Goal: Task Accomplishment & Management: Use online tool/utility

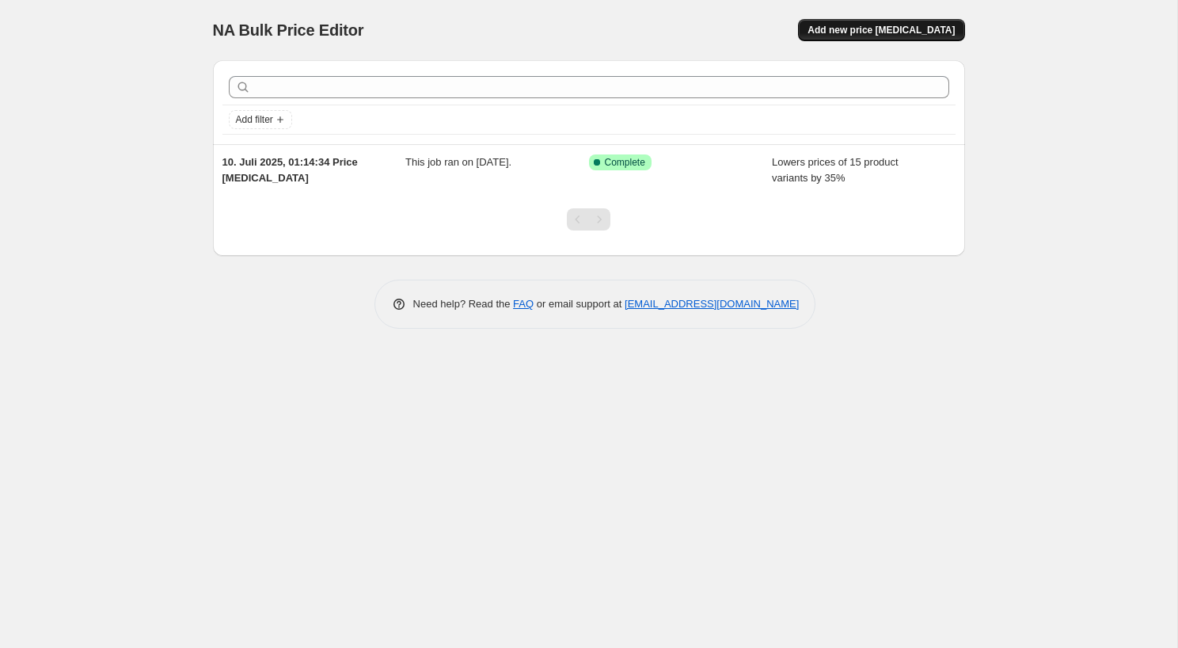
click at [895, 30] on span "Add new price [MEDICAL_DATA]" at bounding box center [880, 30] width 147 height 13
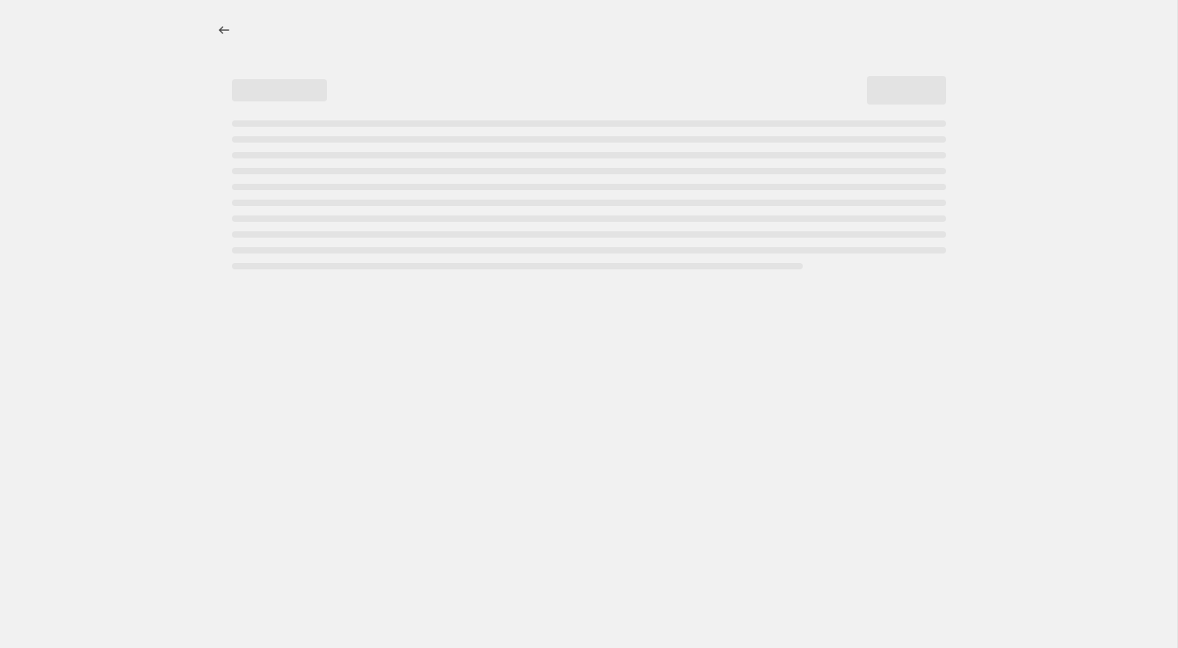
select select "percentage"
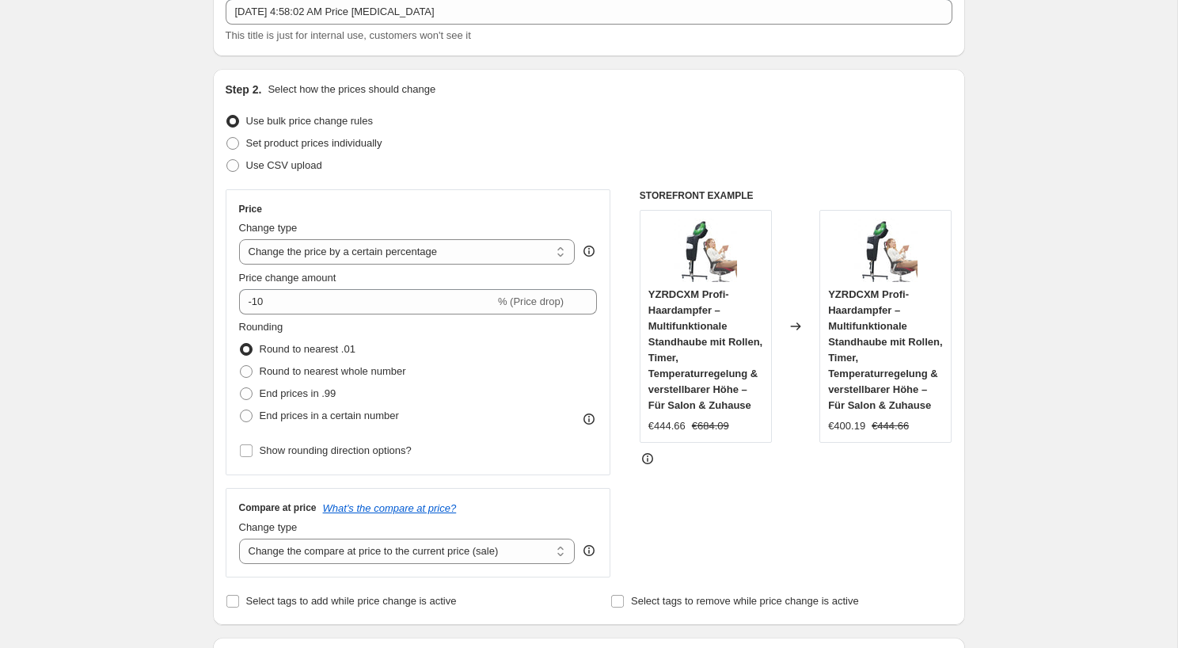
scroll to position [104, 0]
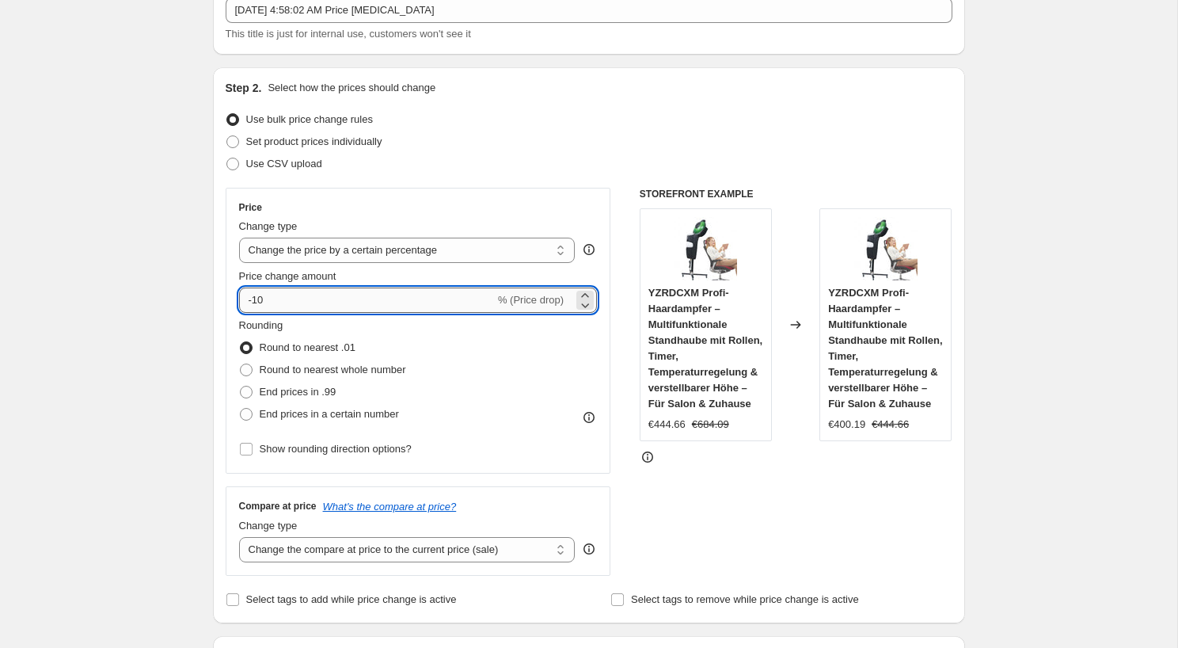
drag, startPoint x: 251, startPoint y: 300, endPoint x: 313, endPoint y: 300, distance: 62.5
click at [313, 300] on input "-10" at bounding box center [367, 299] width 256 height 25
type input "-36"
type input "-36.44"
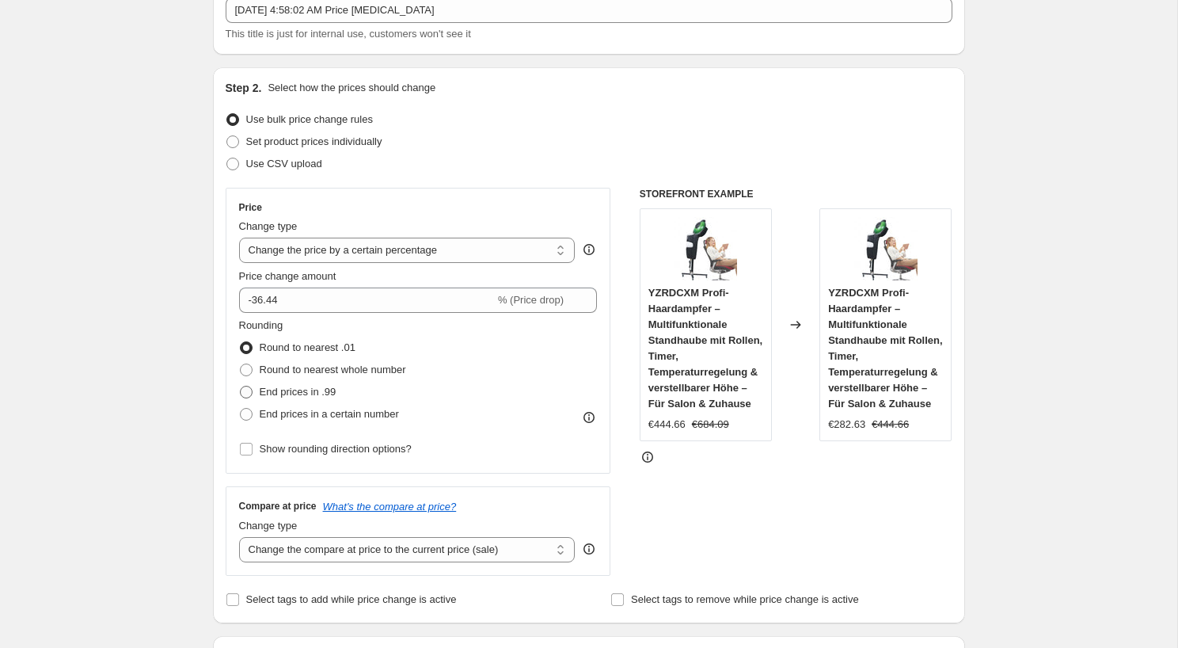
click at [249, 393] on span at bounding box center [246, 392] width 13 height 13
click at [241, 386] on input "End prices in .99" at bounding box center [240, 386] width 1 height 1
radio input "true"
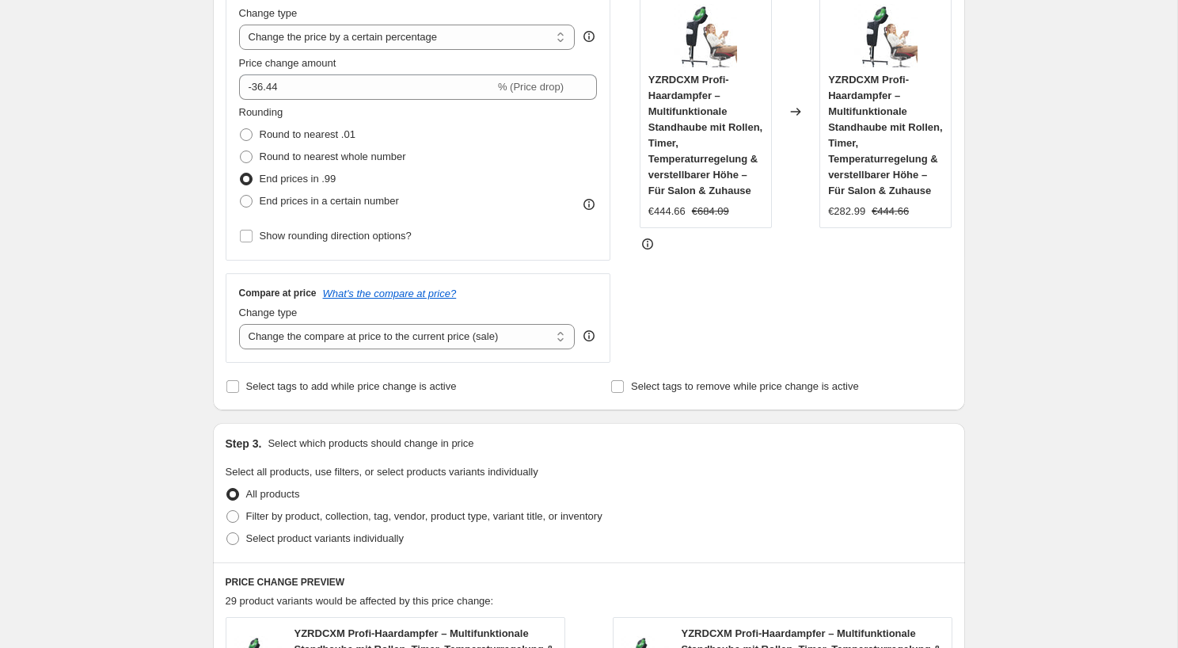
scroll to position [336, 0]
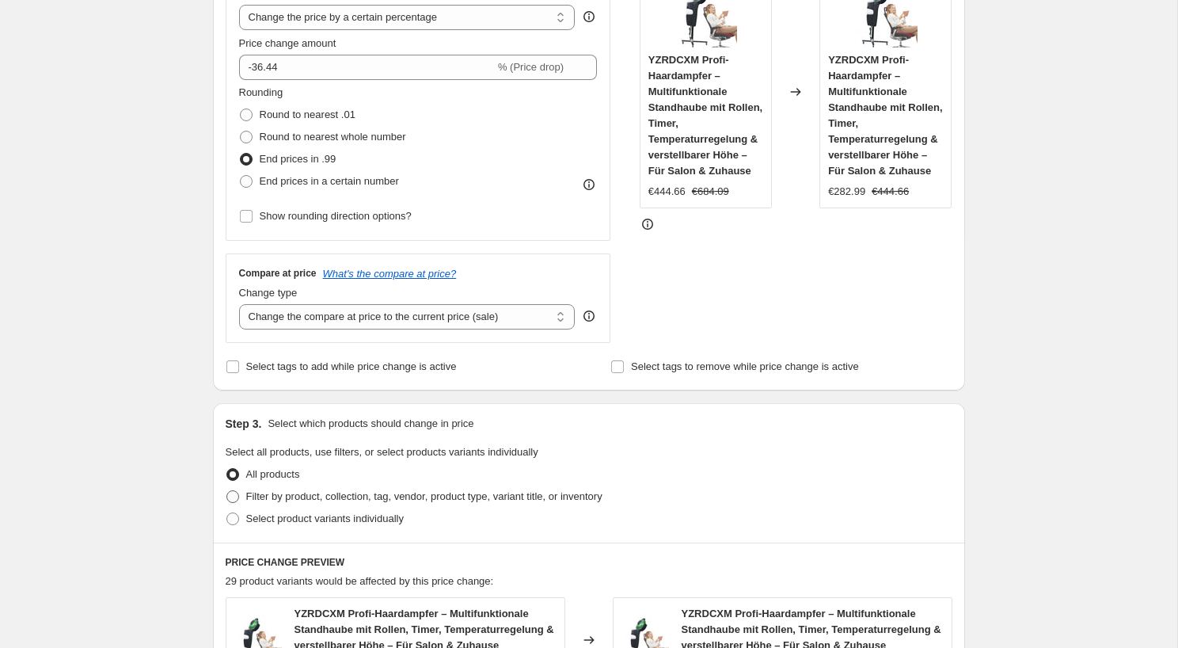
click at [293, 495] on span "Filter by product, collection, tag, vendor, product type, variant title, or inv…" at bounding box center [424, 496] width 356 height 12
click at [227, 491] on input "Filter by product, collection, tag, vendor, product type, variant title, or inv…" at bounding box center [226, 490] width 1 height 1
radio input "true"
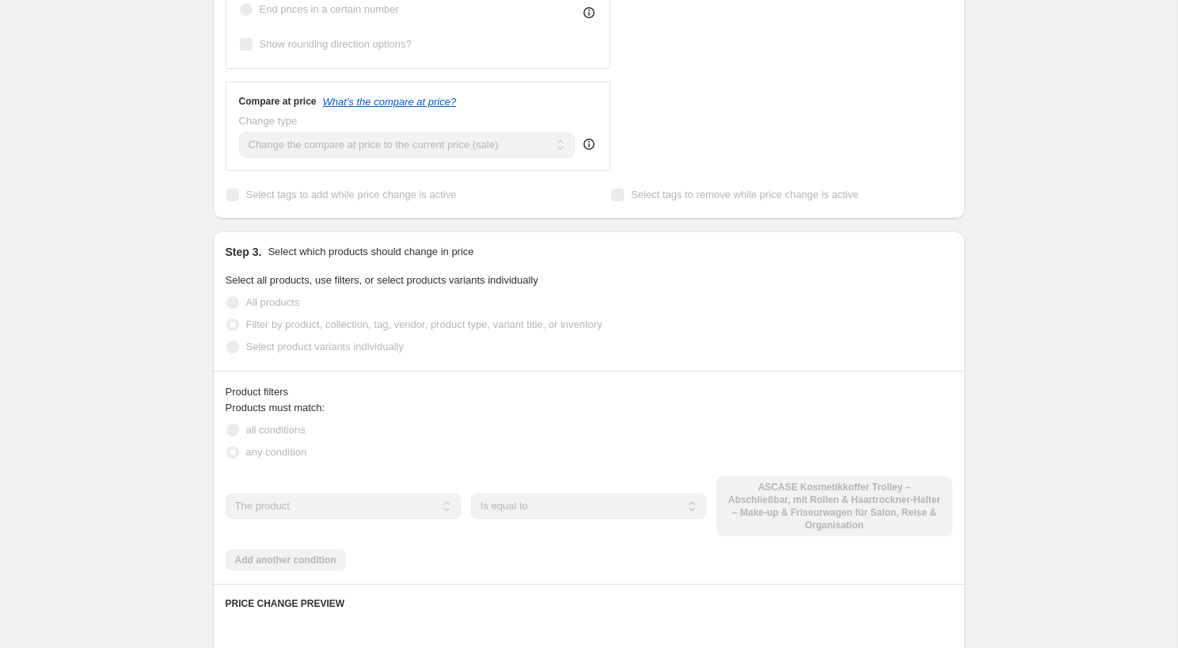
scroll to position [518, 0]
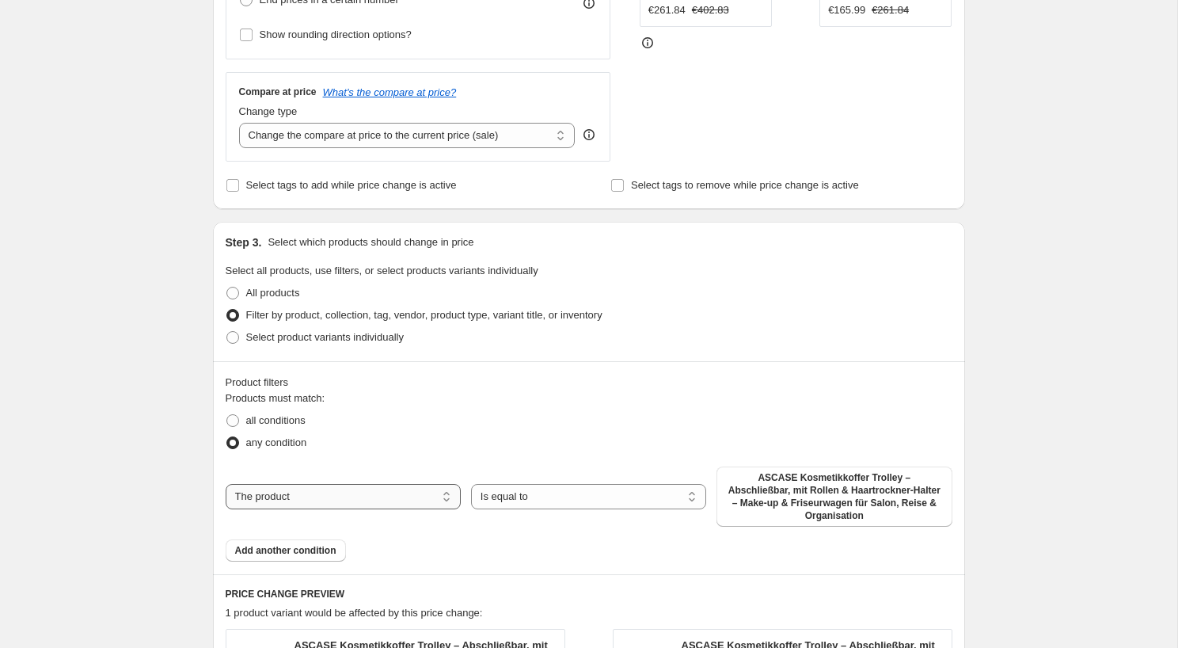
click at [357, 487] on select "The product The product's collection The product's tag The product's vendor The…" at bounding box center [343, 496] width 235 height 25
select select "collection"
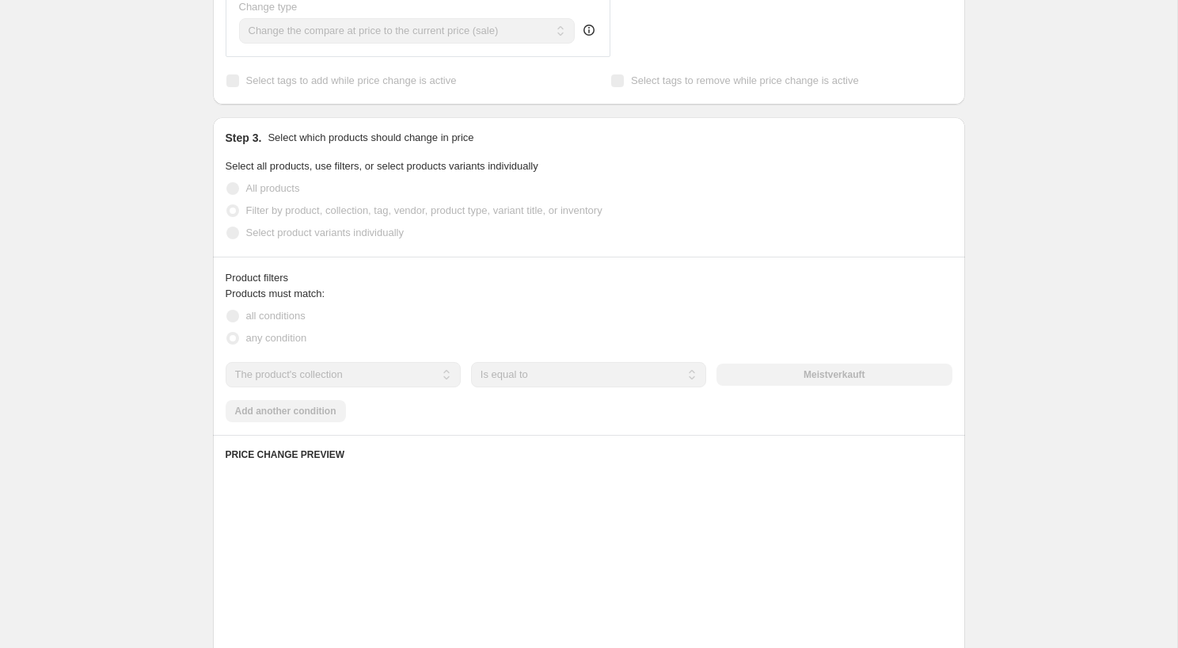
scroll to position [631, 0]
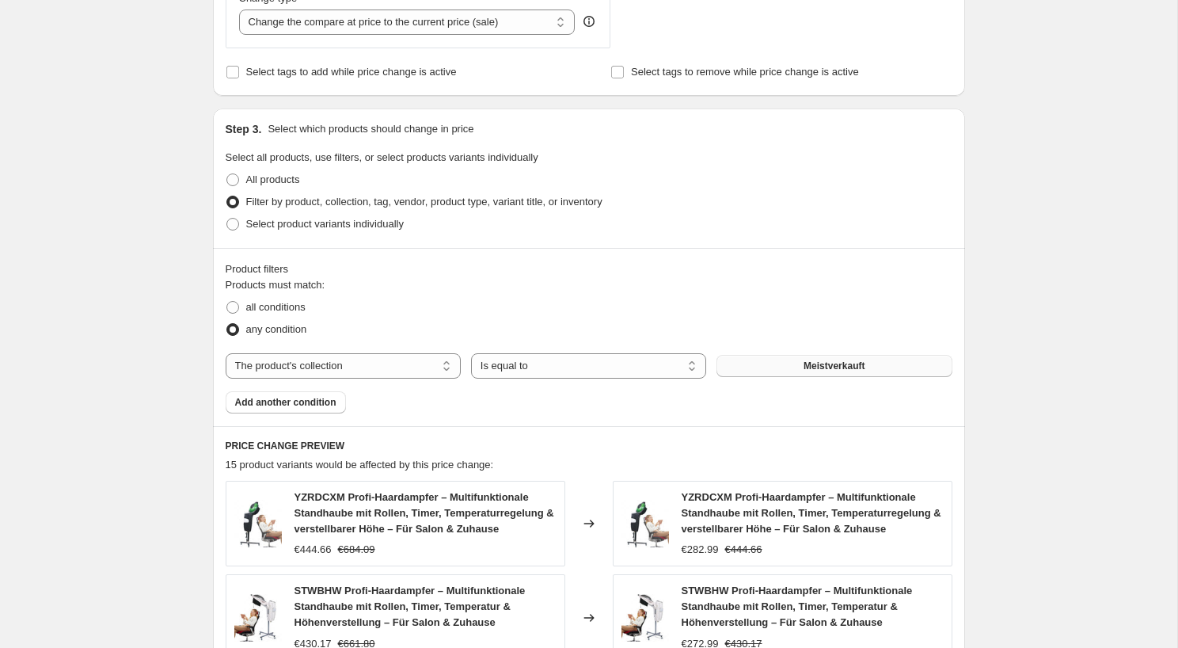
click at [827, 364] on span "Meistverkauft" at bounding box center [834, 365] width 61 height 13
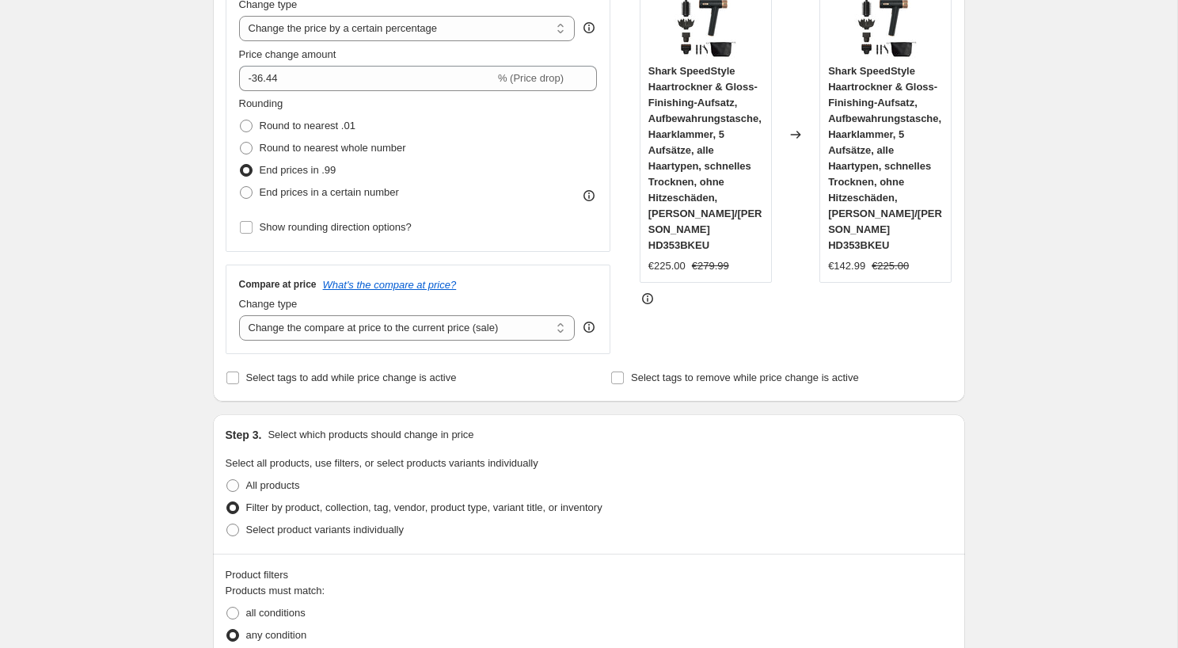
scroll to position [318, 0]
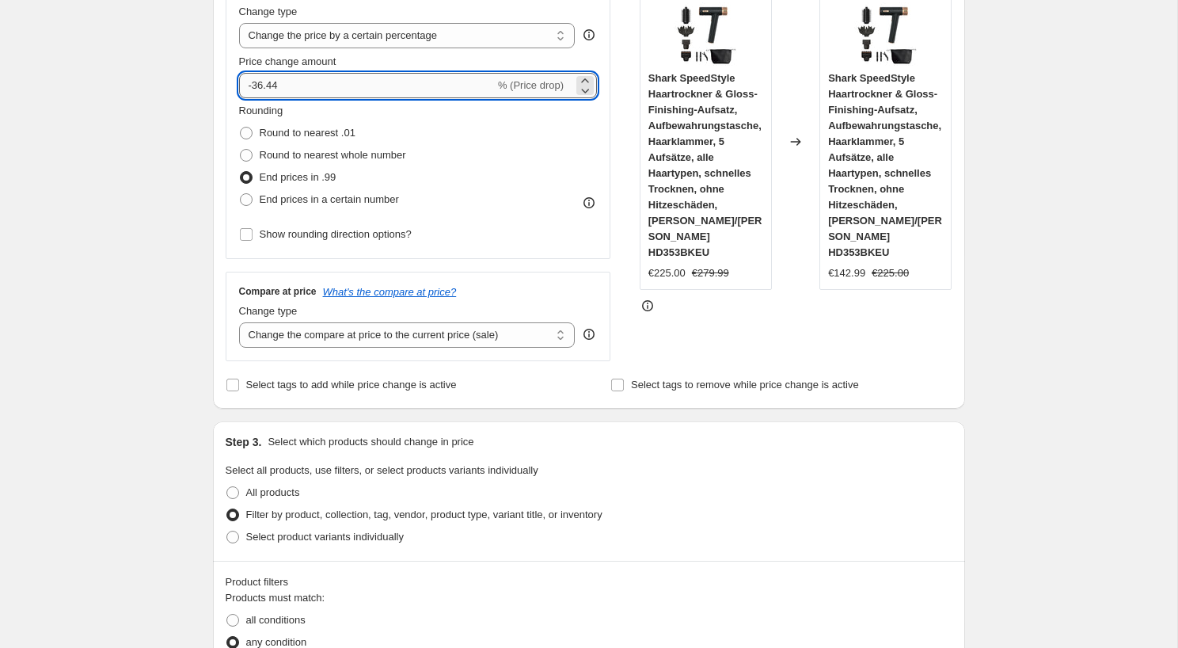
click at [262, 84] on input "-36.44" at bounding box center [367, 85] width 256 height 25
type input "-35.44"
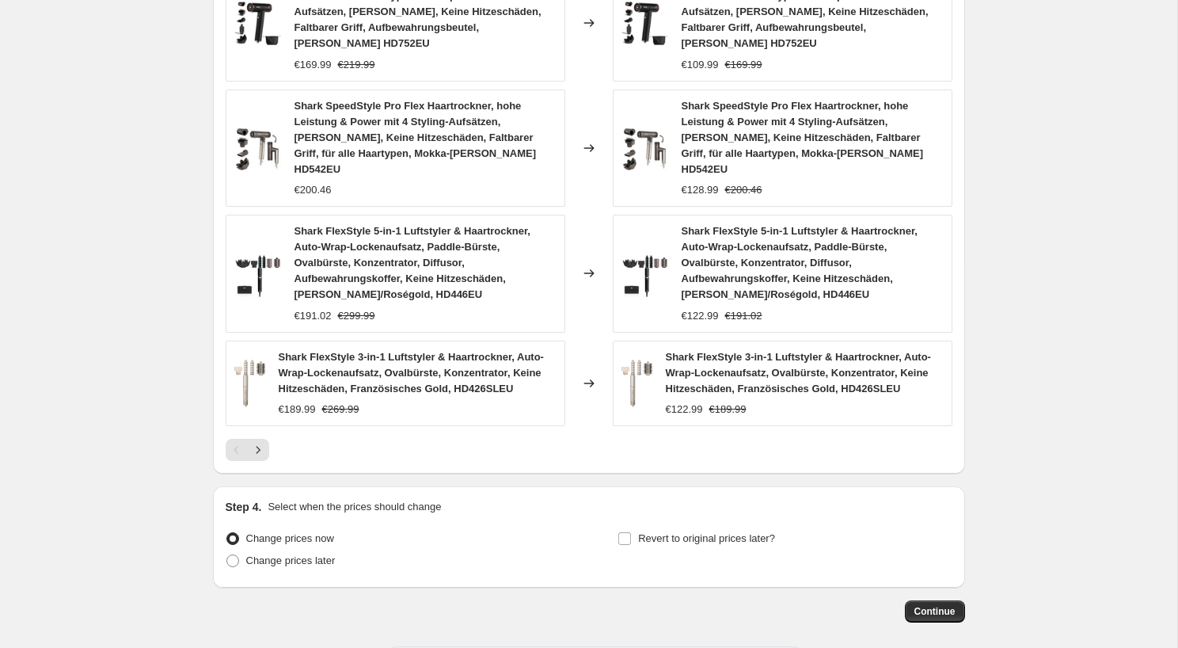
scroll to position [1281, 0]
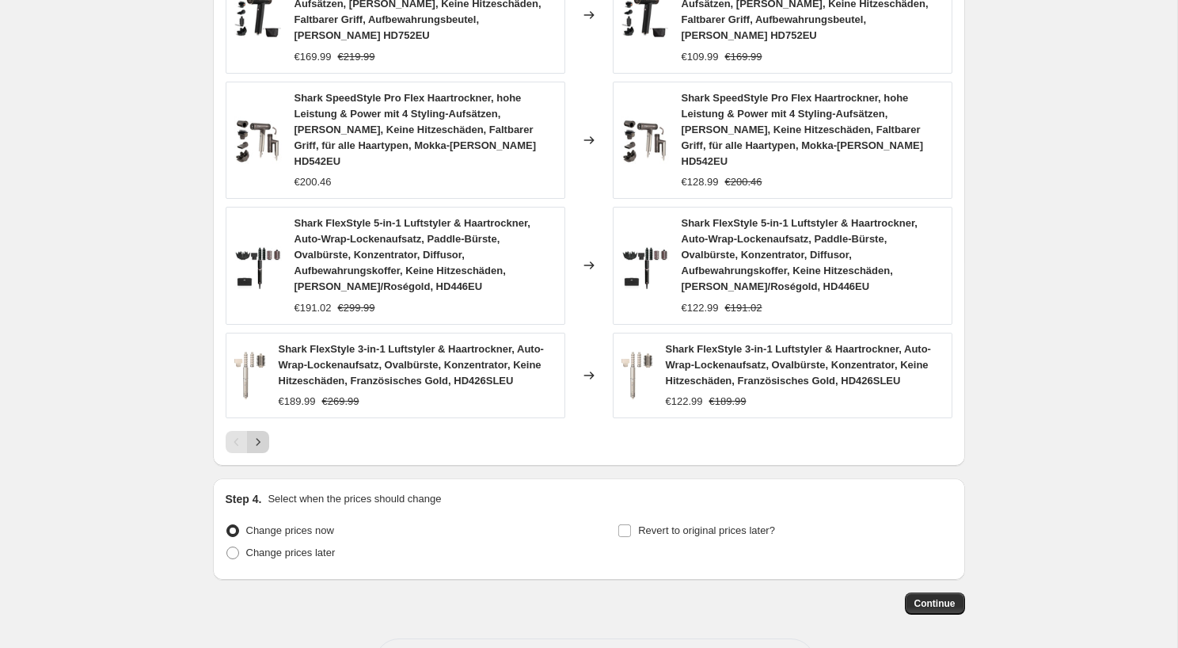
click at [257, 434] on icon "Next" at bounding box center [258, 442] width 16 height 16
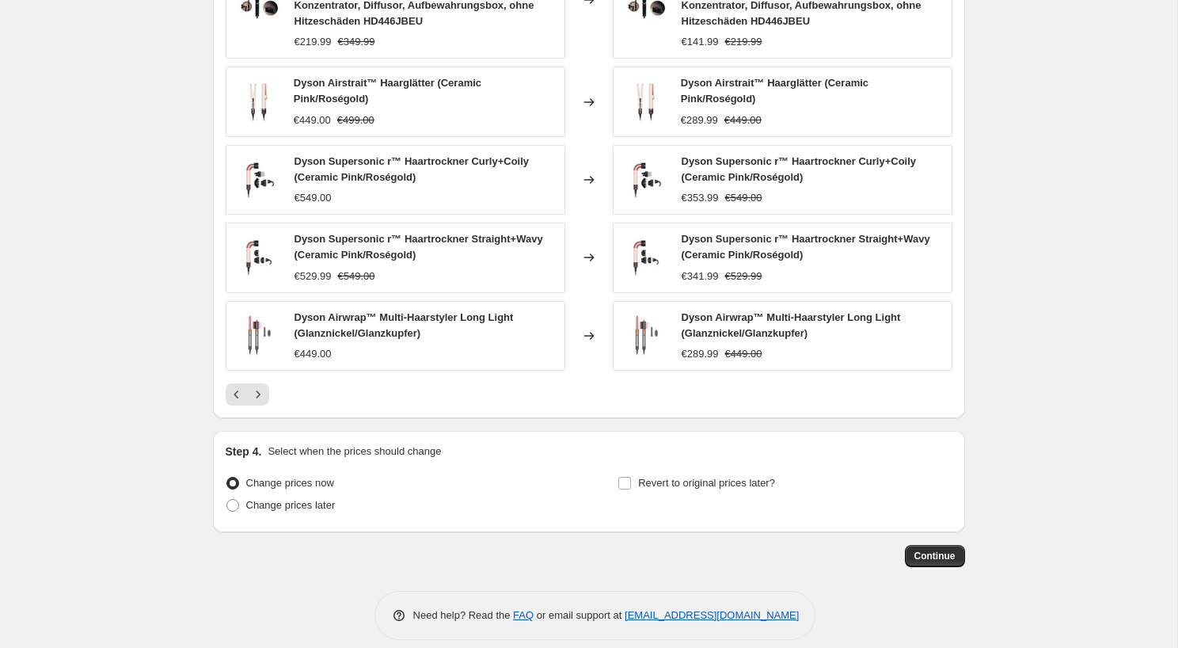
scroll to position [1186, 0]
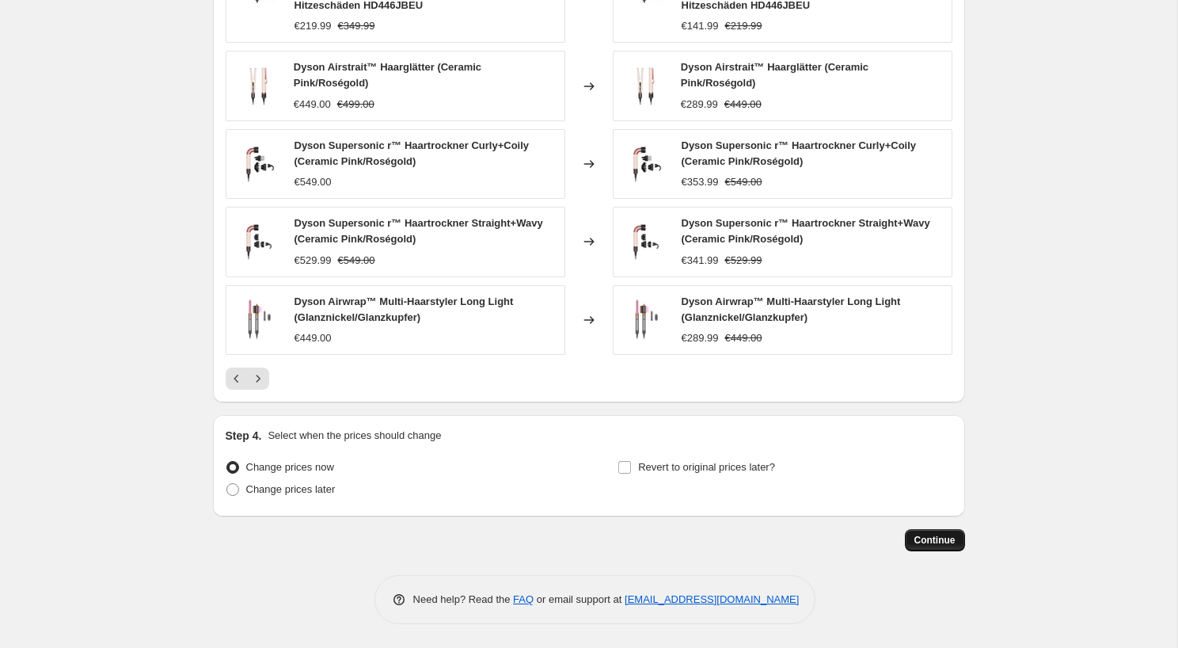
click at [944, 543] on span "Continue" at bounding box center [934, 540] width 41 height 13
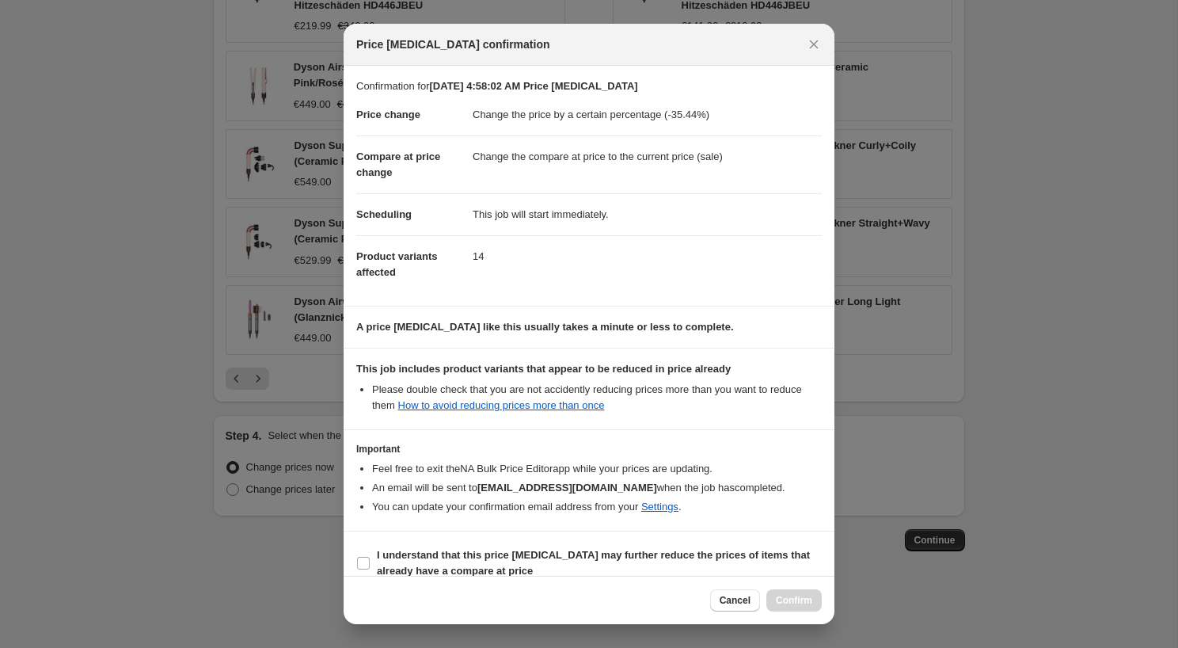
scroll to position [19, 0]
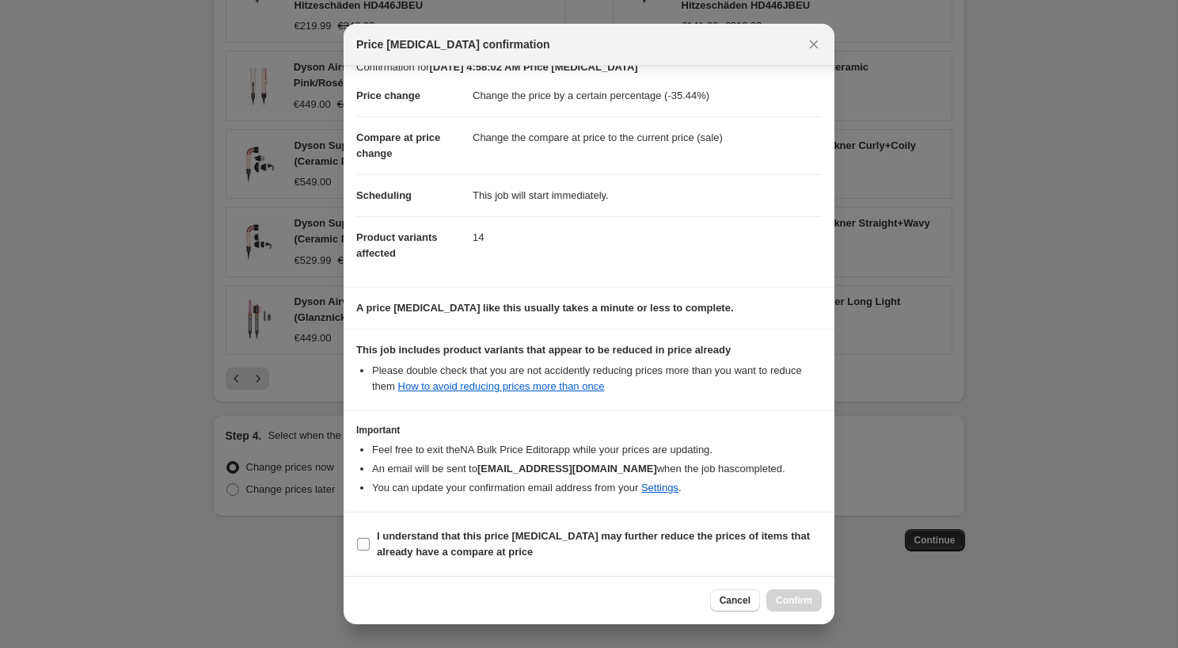
click at [462, 540] on b "I understand that this price [MEDICAL_DATA] may further reduce the prices of it…" at bounding box center [593, 544] width 433 height 28
click at [370, 540] on input "I understand that this price [MEDICAL_DATA] may further reduce the prices of it…" at bounding box center [363, 544] width 13 height 13
checkbox input "true"
click at [624, 587] on div "Cancel Confirm" at bounding box center [589, 600] width 491 height 48
click at [806, 602] on span "Confirm" at bounding box center [794, 600] width 36 height 13
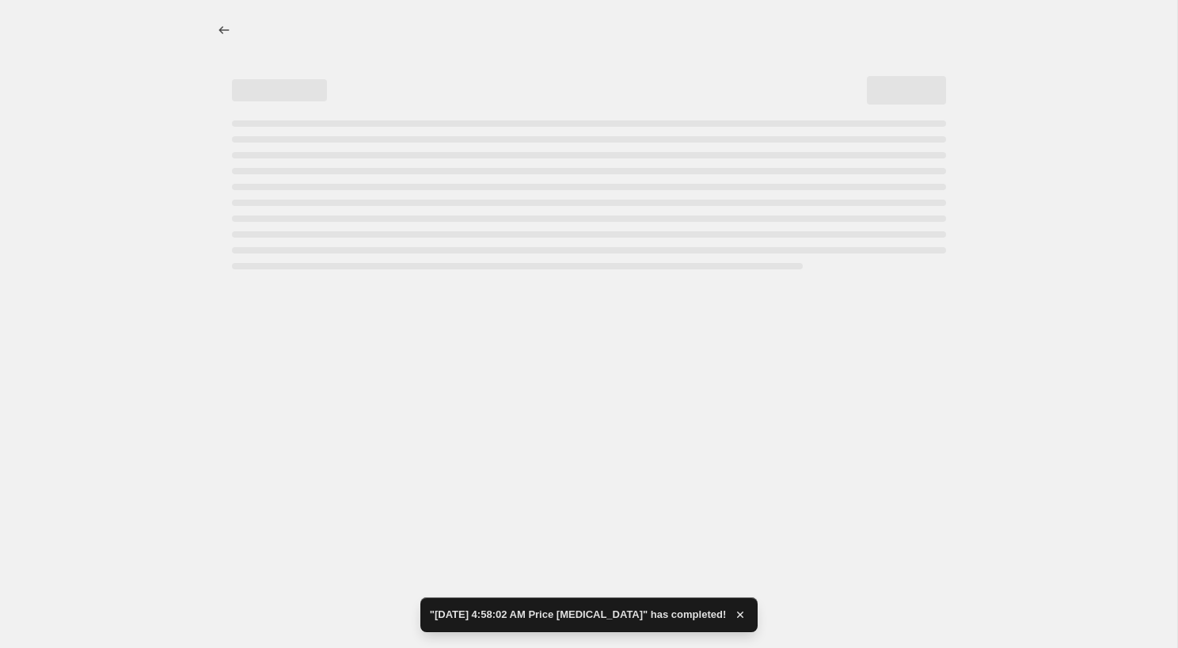
select select "percentage"
select select "collection"
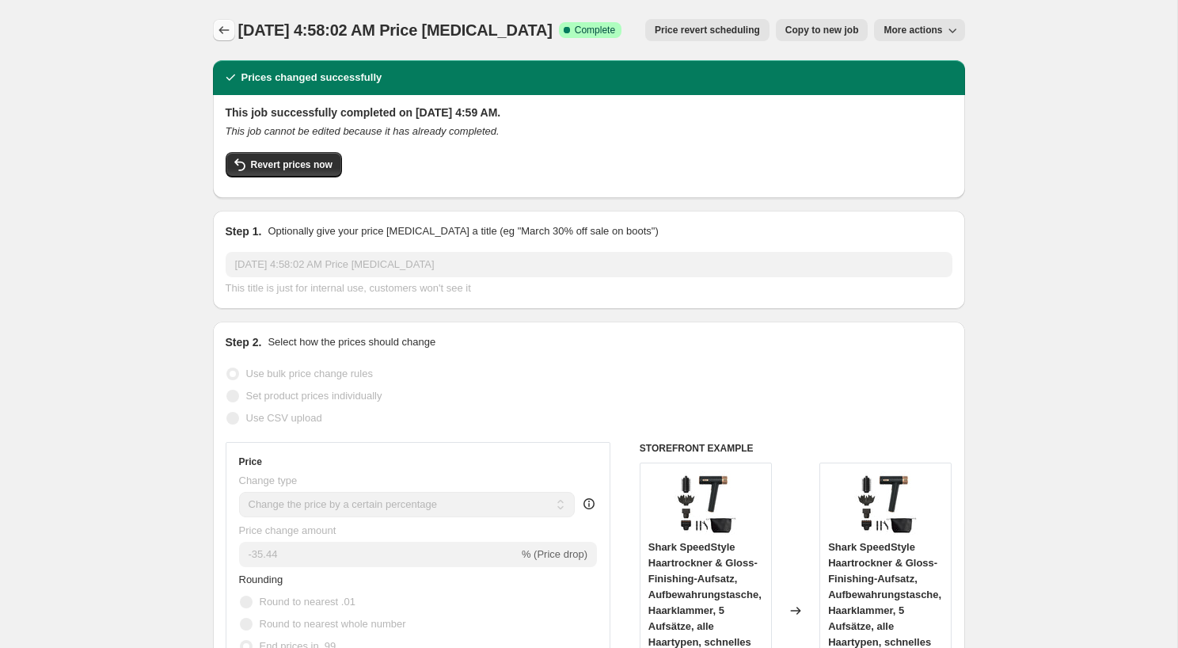
click at [222, 32] on icon "Price change jobs" at bounding box center [224, 30] width 16 height 16
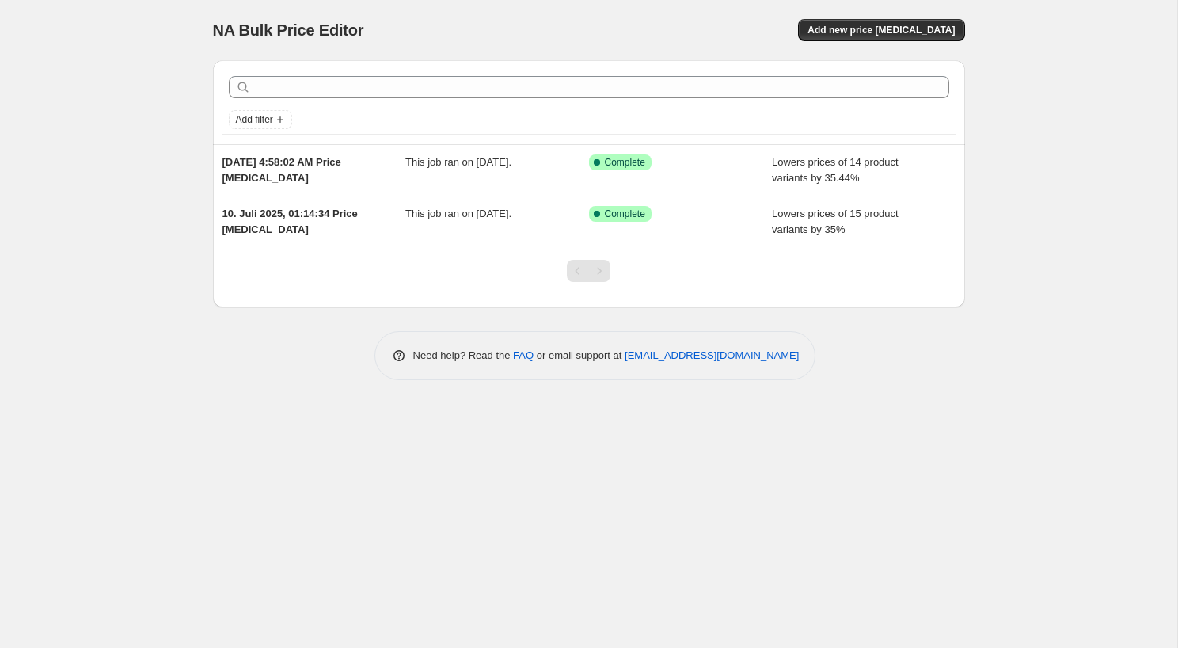
click at [626, 488] on div "NA Bulk Price Editor. This page is ready NA Bulk Price Editor Add new price [ME…" at bounding box center [588, 324] width 1177 height 648
